Goal: Information Seeking & Learning: Learn about a topic

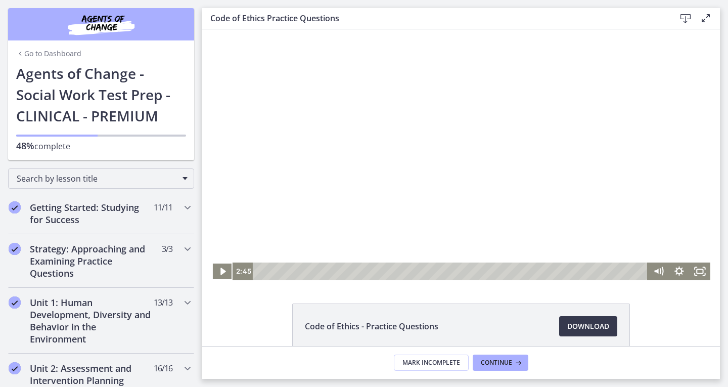
scroll to position [424, 0]
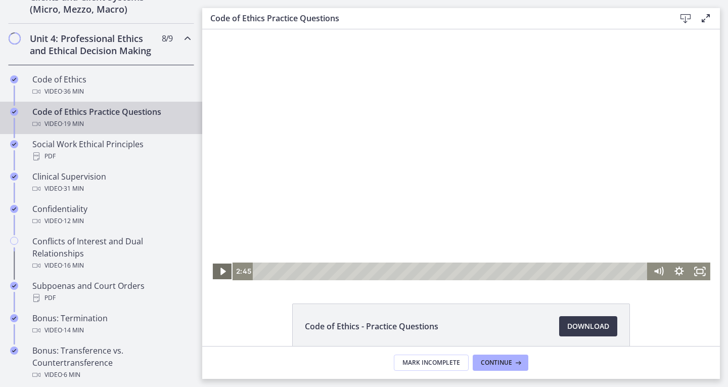
click at [213, 271] on icon "Play Video" at bounding box center [223, 271] width 21 height 18
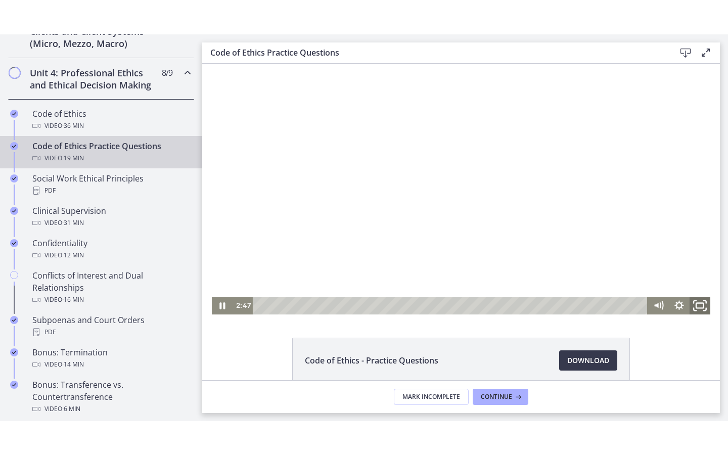
click at [701, 308] on icon "Fullscreen" at bounding box center [699, 304] width 25 height 21
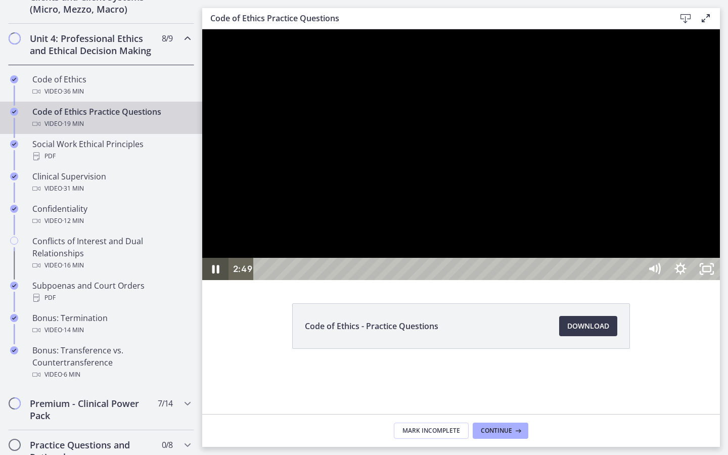
click at [217, 280] on icon "Pause" at bounding box center [215, 269] width 26 height 22
click at [217, 280] on icon "Play Video" at bounding box center [216, 269] width 26 height 22
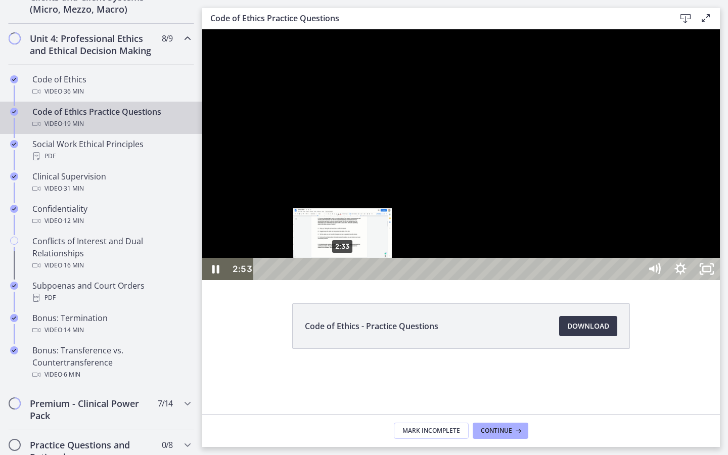
click at [341, 280] on div "2:33" at bounding box center [448, 269] width 371 height 22
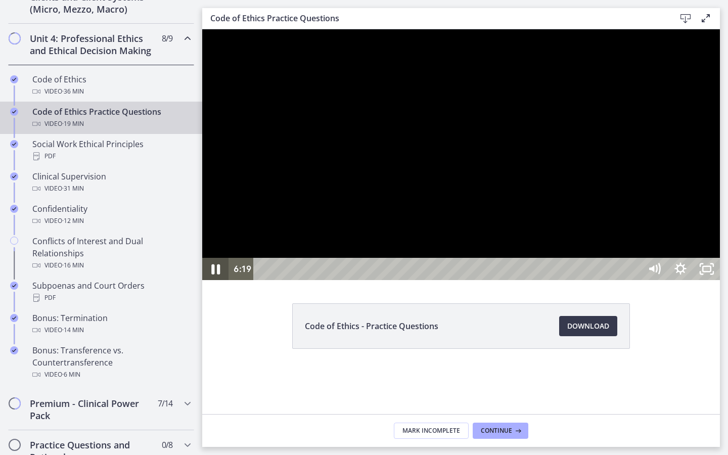
click at [209, 282] on icon "Pause" at bounding box center [215, 269] width 31 height 27
click at [209, 280] on icon "Play Video" at bounding box center [216, 269] width 26 height 22
click at [211, 282] on icon "Pause" at bounding box center [215, 269] width 31 height 27
click at [710, 271] on rect "Unfullscreen" at bounding box center [706, 268] width 8 height 5
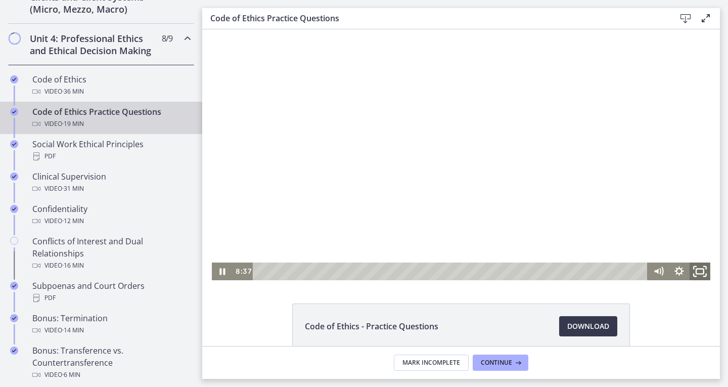
click at [694, 267] on icon "Fullscreen" at bounding box center [699, 270] width 25 height 21
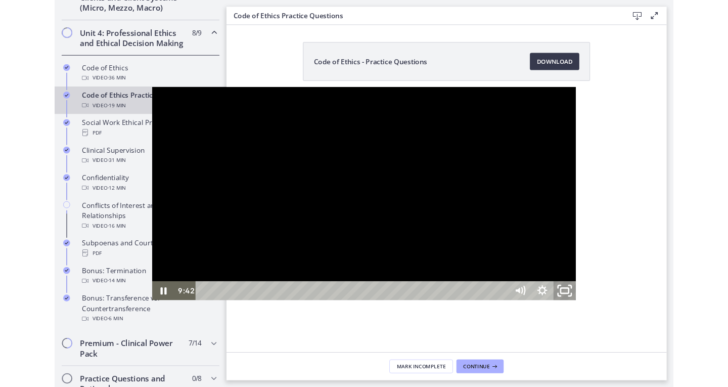
click at [659, 345] on rect "Unfullscreen" at bounding box center [655, 342] width 10 height 6
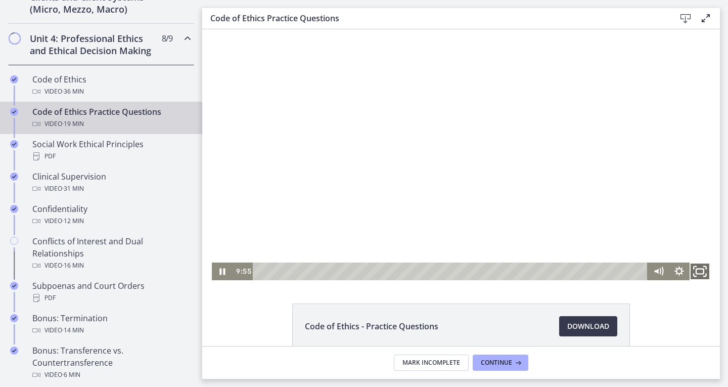
click at [697, 270] on icon "Fullscreen" at bounding box center [699, 270] width 25 height 21
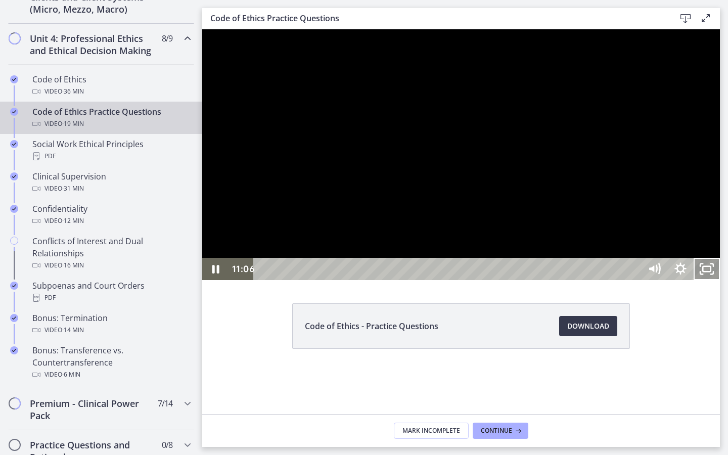
click at [720, 280] on icon "Unfullscreen" at bounding box center [706, 269] width 26 height 22
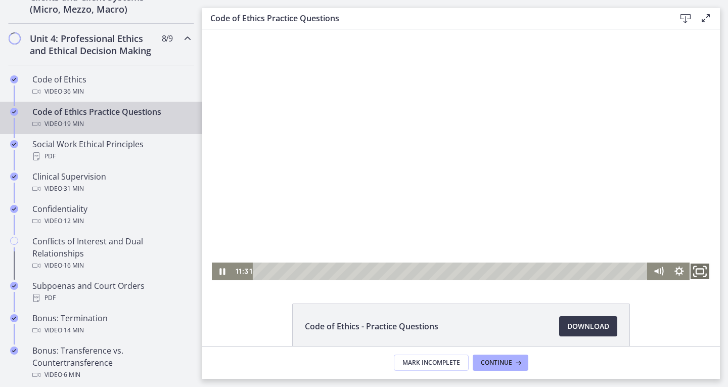
click at [698, 270] on icon "Fullscreen" at bounding box center [699, 270] width 25 height 21
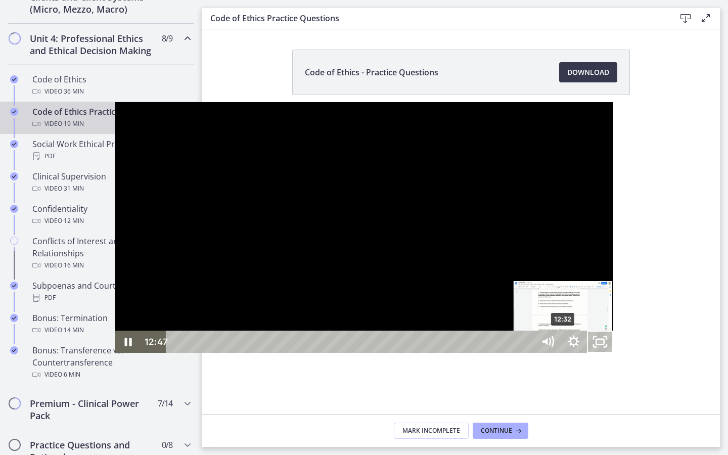
click at [449, 353] on div "12:32" at bounding box center [352, 341] width 352 height 22
click at [441, 353] on div "12:17" at bounding box center [352, 341] width 352 height 22
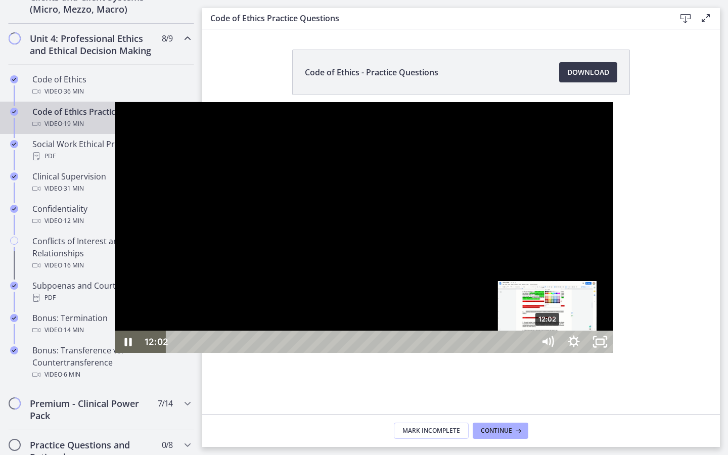
click at [433, 353] on div "12:02" at bounding box center [352, 341] width 352 height 22
click at [427, 353] on div "11:50" at bounding box center [352, 341] width 352 height 22
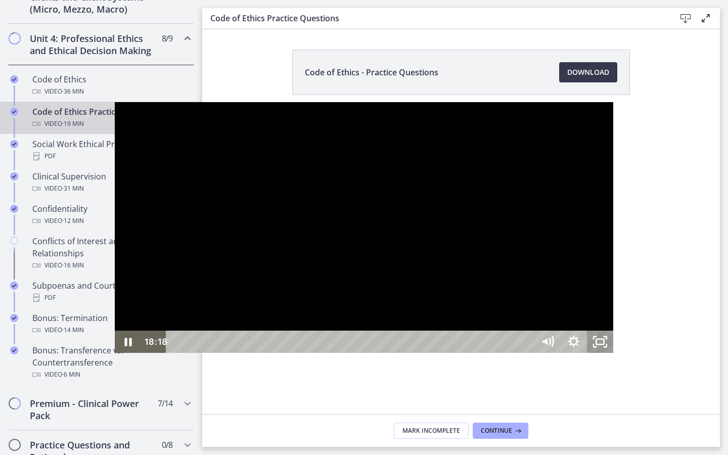
click at [613, 353] on icon "Unfullscreen" at bounding box center [600, 341] width 26 height 22
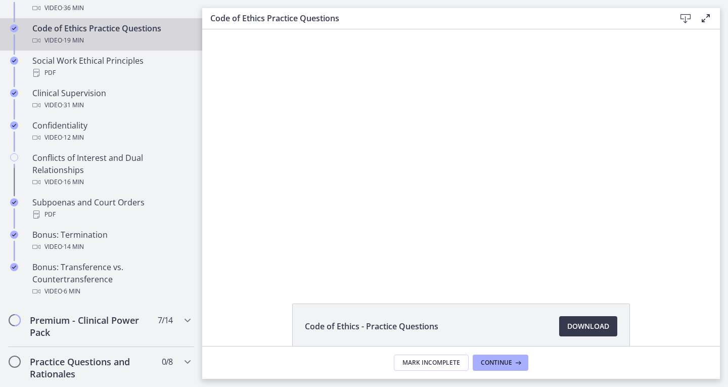
scroll to position [525, 0]
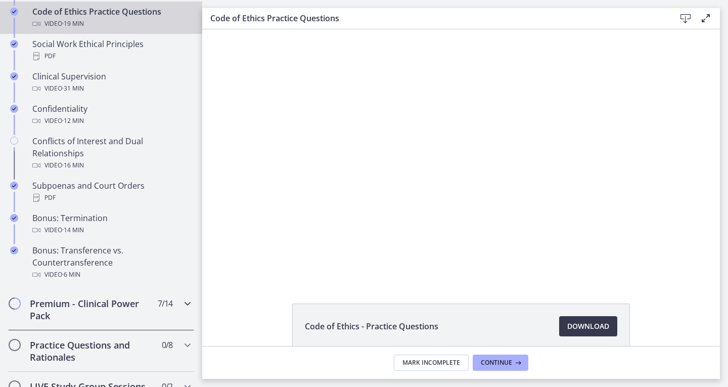
click at [182, 309] on icon "Chapters" at bounding box center [187, 303] width 12 height 12
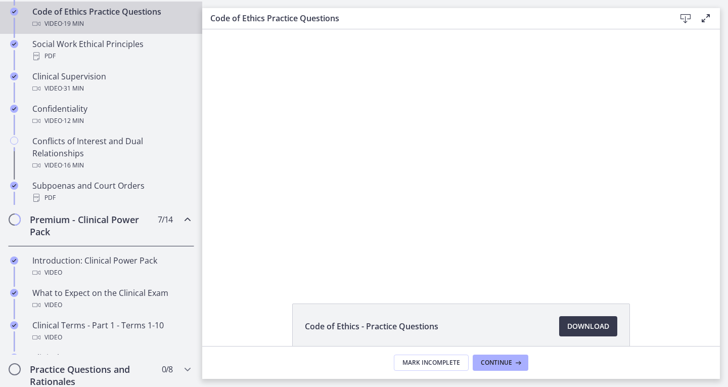
scroll to position [520, 0]
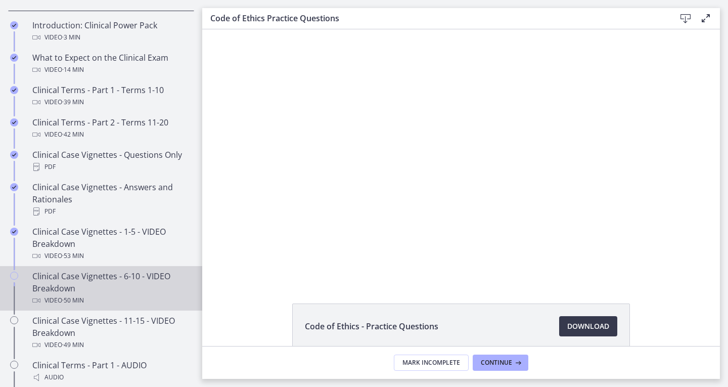
click at [137, 292] on div "Clinical Case Vignettes - 6-10 - VIDEO Breakdown Video · 50 min" at bounding box center [111, 288] width 158 height 36
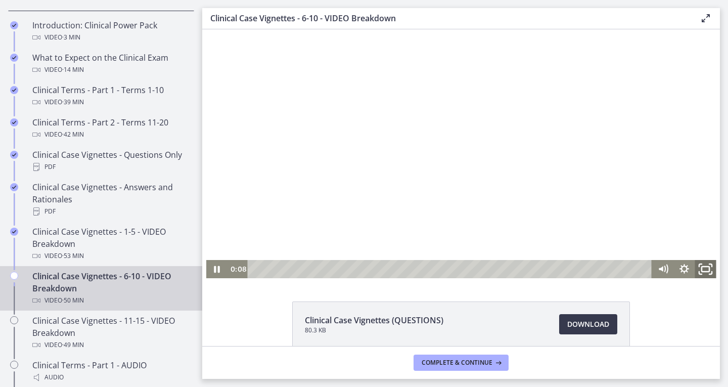
click at [709, 273] on icon "Fullscreen" at bounding box center [710, 272] width 3 height 3
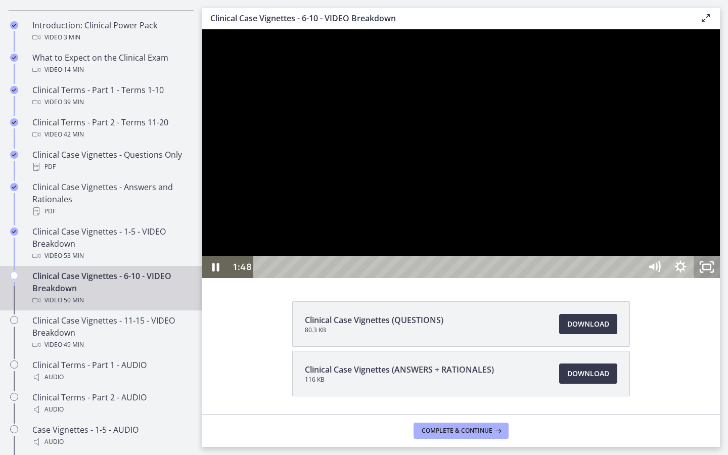
click at [720, 278] on icon "Unfullscreen" at bounding box center [706, 267] width 26 height 22
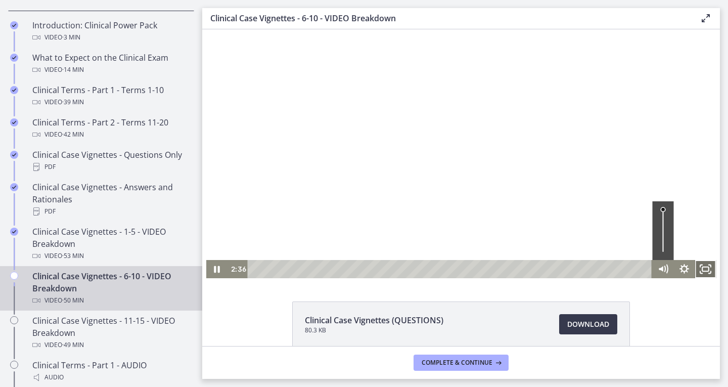
click at [699, 276] on icon "Fullscreen" at bounding box center [704, 269] width 21 height 18
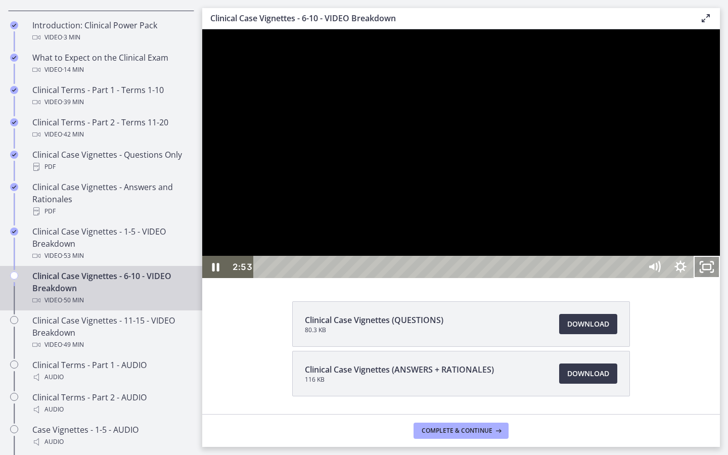
click at [710, 269] on rect "Unfullscreen" at bounding box center [706, 266] width 8 height 5
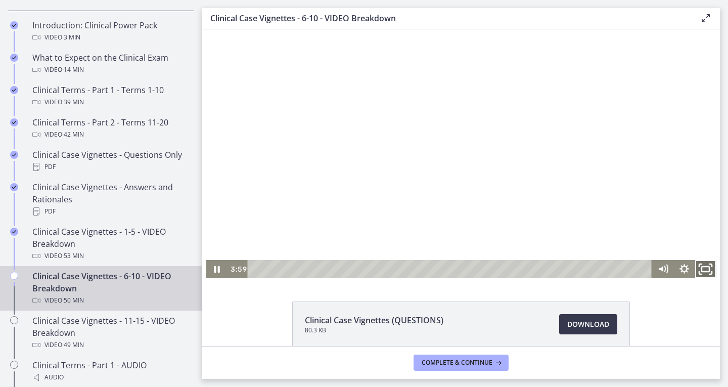
click at [704, 267] on rect "Fullscreen" at bounding box center [705, 268] width 8 height 5
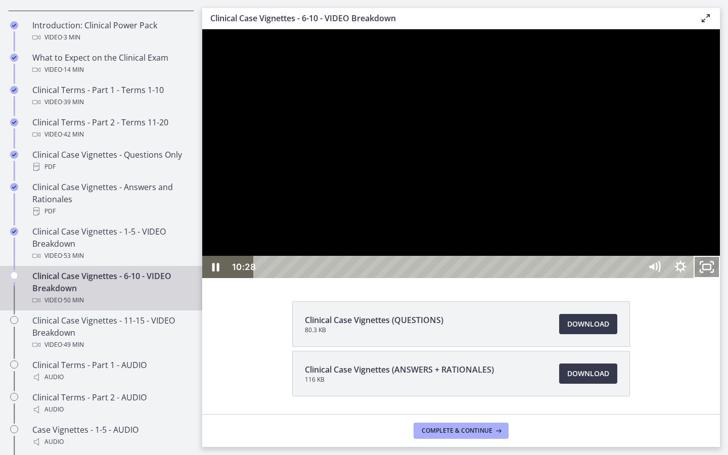
click at [720, 278] on icon "Unfullscreen" at bounding box center [706, 267] width 26 height 22
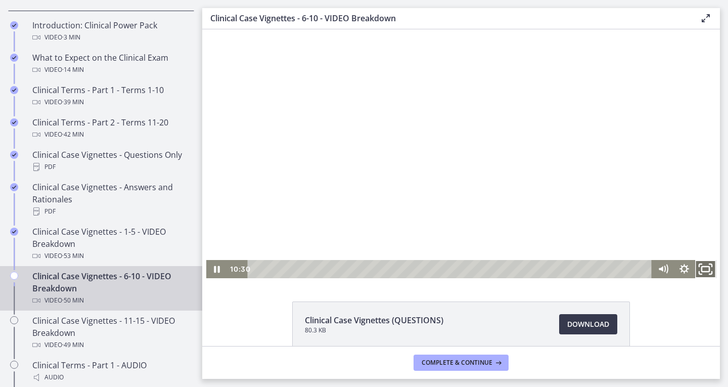
click at [703, 267] on rect "Fullscreen" at bounding box center [705, 268] width 8 height 5
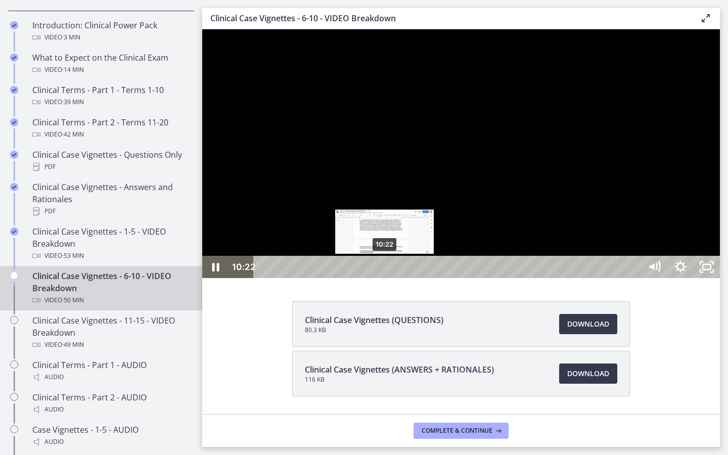
click at [385, 278] on div "10:22" at bounding box center [448, 267] width 371 height 22
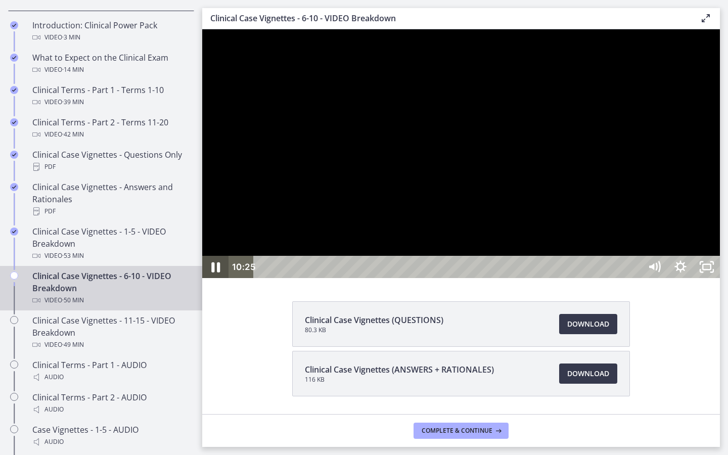
click at [210, 280] on icon "Pause" at bounding box center [215, 267] width 31 height 27
click at [215, 271] on icon "Play Video" at bounding box center [216, 266] width 7 height 9
click at [720, 278] on icon "Unfullscreen" at bounding box center [706, 267] width 26 height 22
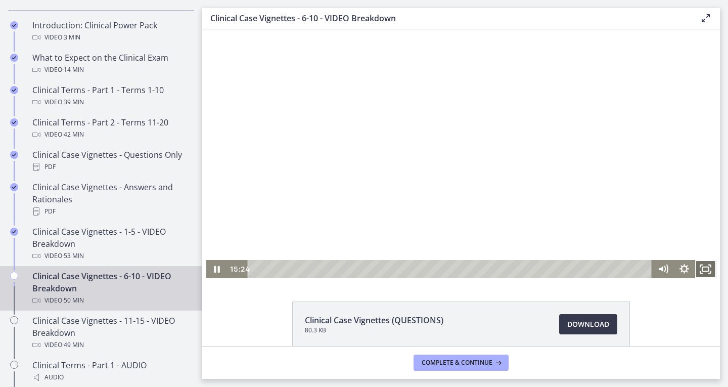
click at [705, 275] on icon "Fullscreen" at bounding box center [704, 269] width 21 height 18
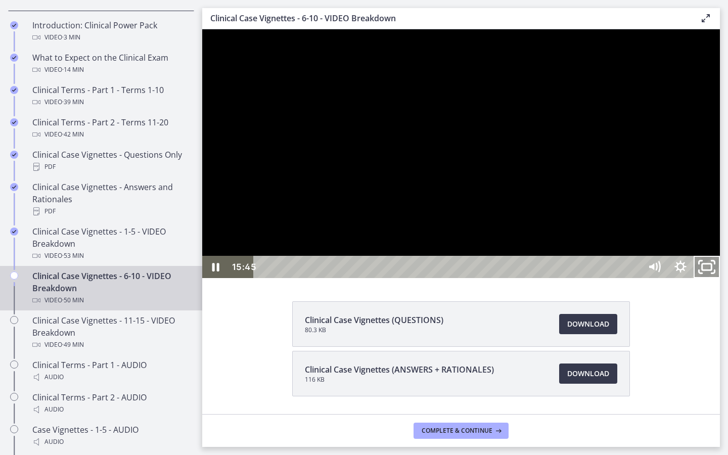
click at [722, 280] on icon "Unfullscreen" at bounding box center [706, 267] width 31 height 27
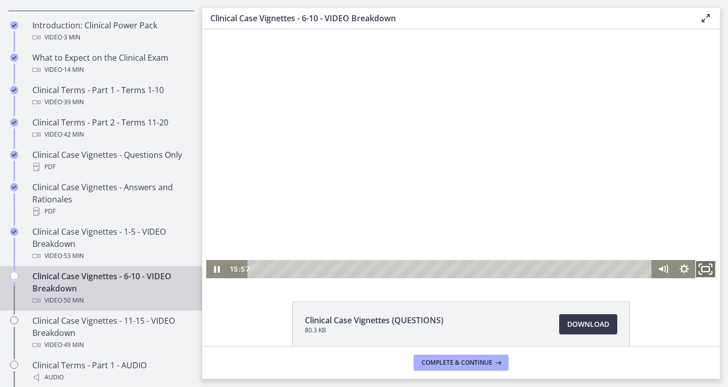
click at [696, 263] on icon "Fullscreen" at bounding box center [704, 269] width 25 height 22
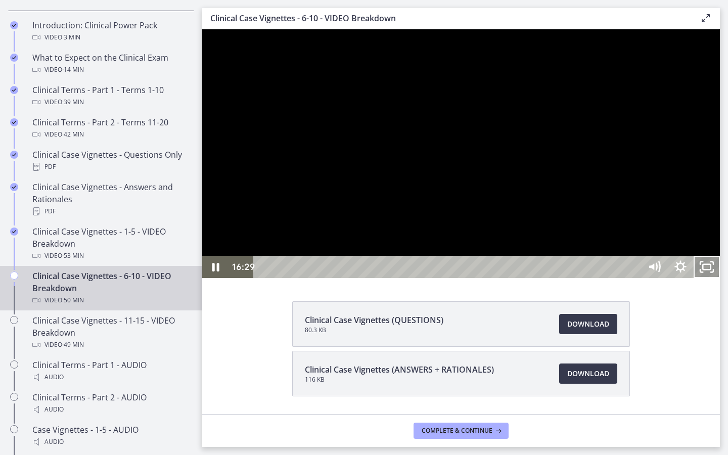
click at [720, 278] on icon "Unfullscreen" at bounding box center [706, 267] width 26 height 22
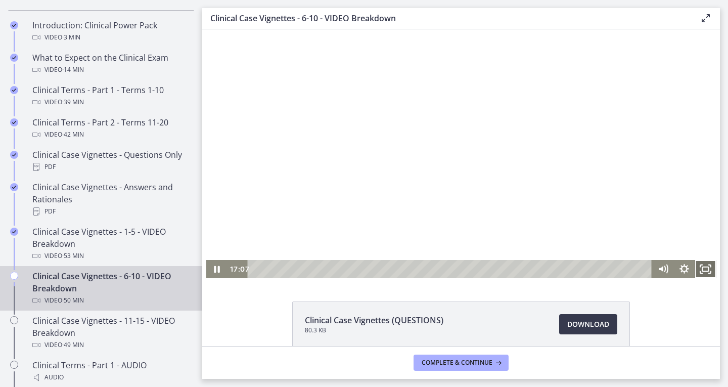
click at [701, 265] on icon "Fullscreen" at bounding box center [704, 269] width 21 height 18
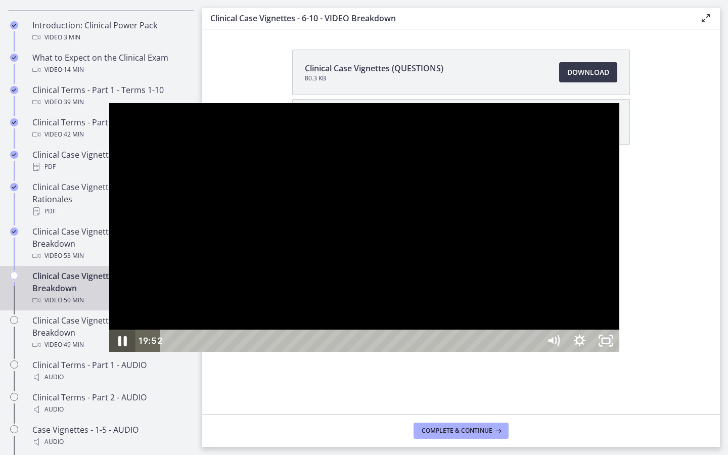
click at [106, 354] on icon "Pause" at bounding box center [121, 340] width 31 height 27
click at [110, 352] on icon "Play Video" at bounding box center [123, 340] width 26 height 22
click at [109, 352] on icon "Pause" at bounding box center [122, 340] width 26 height 22
click at [110, 352] on icon "Play Video" at bounding box center [123, 340] width 26 height 22
click at [119, 345] on icon "Pause" at bounding box center [122, 341] width 7 height 9
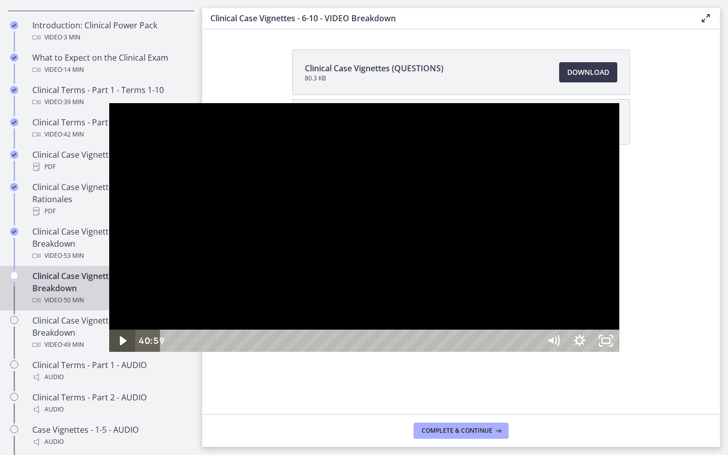
click at [120, 345] on icon "Play Video" at bounding box center [123, 340] width 7 height 9
click at [118, 346] on icon "Pause" at bounding box center [122, 341] width 9 height 10
click at [119, 346] on icon "Play Video" at bounding box center [123, 340] width 8 height 11
click at [120, 345] on icon "Play Video" at bounding box center [123, 340] width 7 height 9
click at [619, 352] on icon "Unfullscreen" at bounding box center [605, 340] width 26 height 22
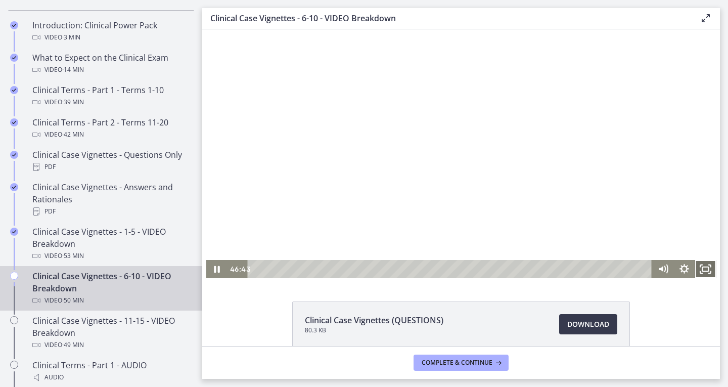
click at [698, 267] on icon "Fullscreen" at bounding box center [704, 269] width 21 height 18
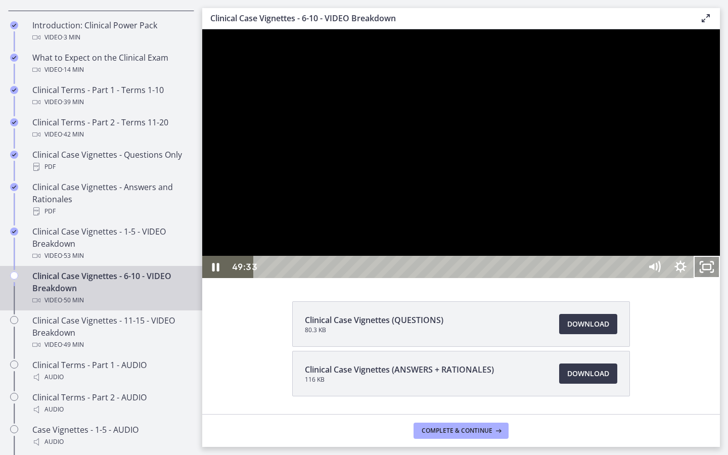
click at [720, 278] on icon "Unfullscreen" at bounding box center [706, 267] width 26 height 22
